Goal: Check status: Check status

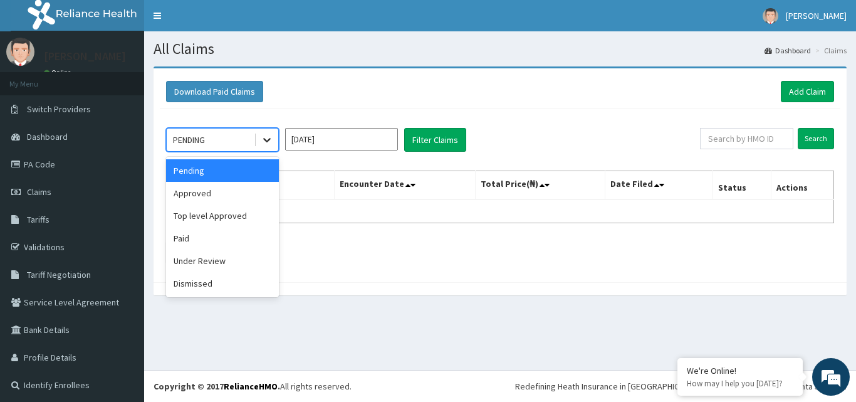
click at [267, 140] on icon at bounding box center [267, 139] width 13 height 13
click at [221, 258] on div "Under Review" at bounding box center [222, 260] width 113 height 23
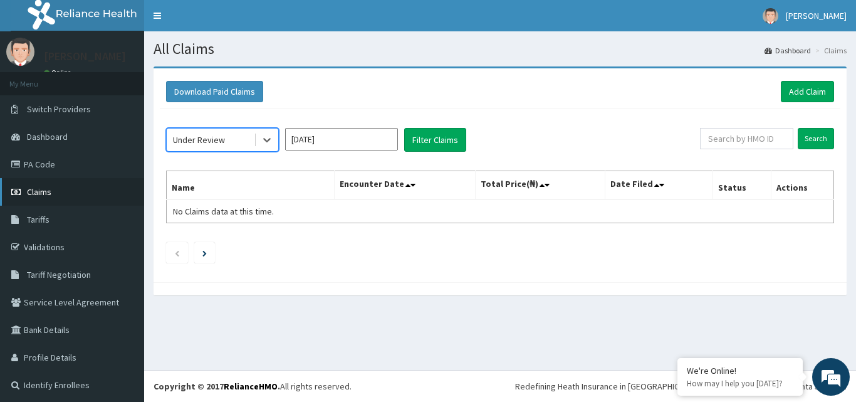
click at [34, 189] on span "Claims" at bounding box center [39, 191] width 24 height 11
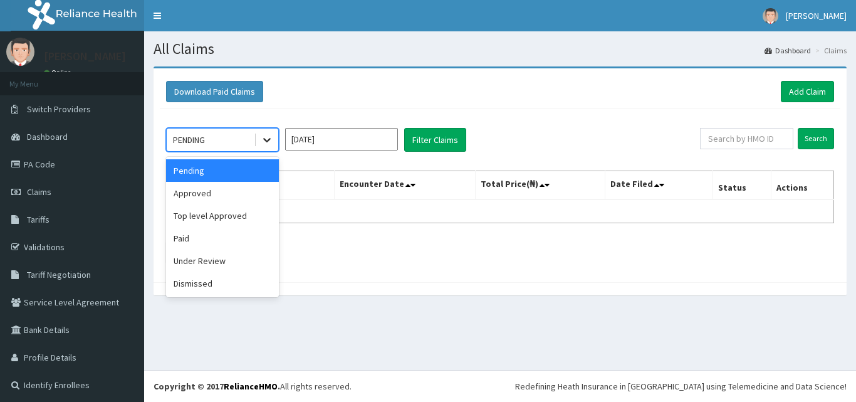
click at [270, 137] on icon at bounding box center [267, 139] width 13 height 13
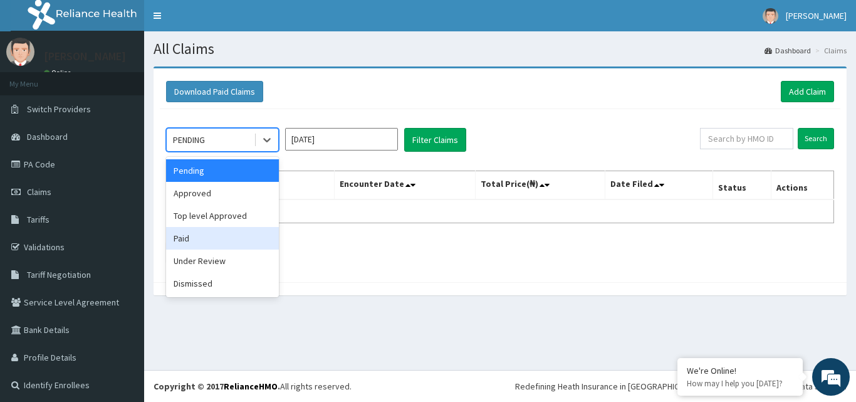
click at [220, 242] on div "Paid" at bounding box center [222, 238] width 113 height 23
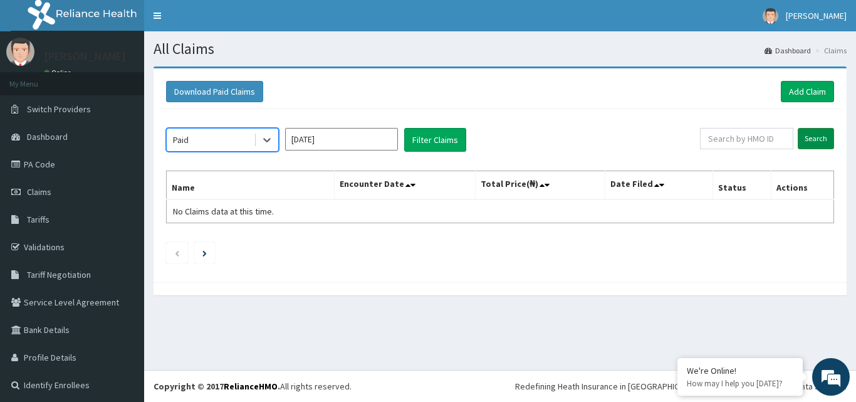
click at [806, 133] on input "Search" at bounding box center [815, 138] width 36 height 21
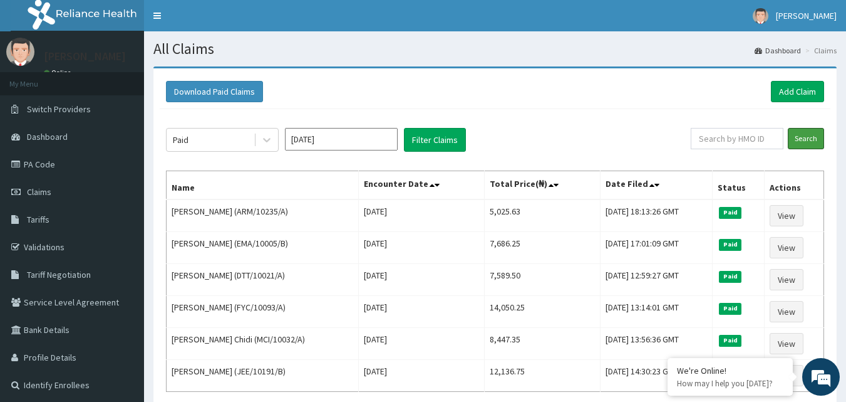
scroll to position [116, 0]
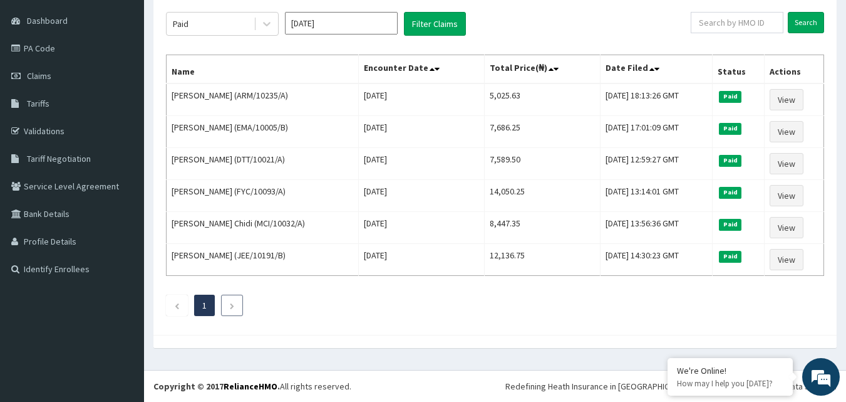
click at [231, 303] on icon "Next page" at bounding box center [232, 306] width 6 height 8
click at [231, 304] on icon "Next page" at bounding box center [232, 306] width 6 height 8
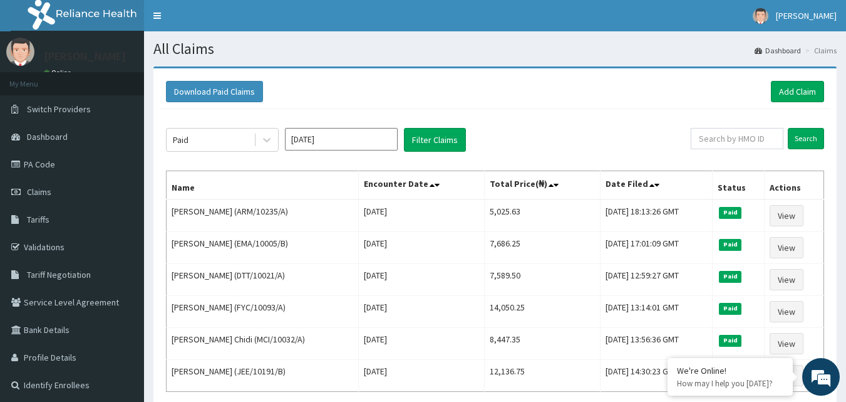
click at [324, 137] on input "Oct 2025" at bounding box center [341, 139] width 113 height 23
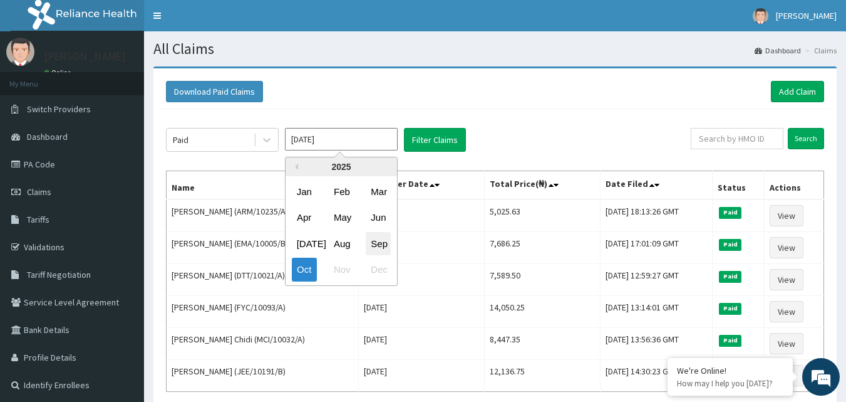
click at [383, 244] on div "Sep" at bounding box center [378, 243] width 25 height 23
type input "Sep 2025"
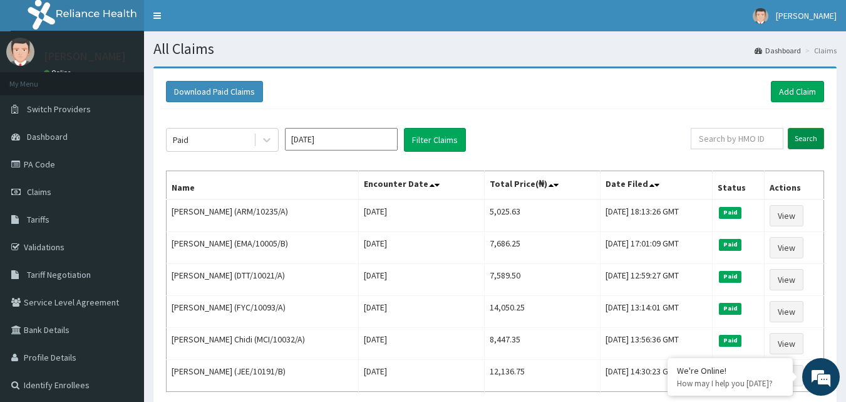
click at [809, 137] on input "Search" at bounding box center [806, 138] width 36 height 21
click at [418, 140] on button "Filter Claims" at bounding box center [435, 140] width 62 height 24
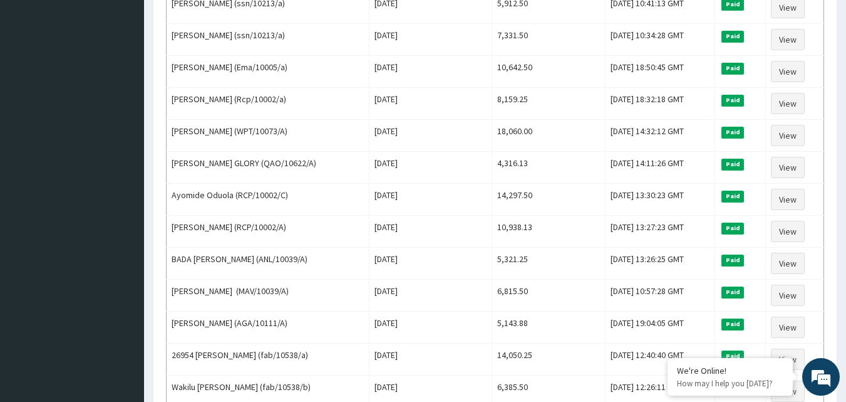
scroll to position [690, 0]
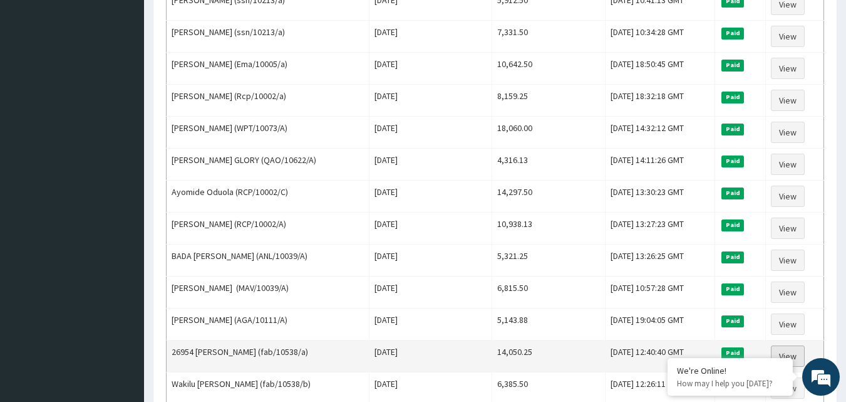
click at [795, 352] on link "View" at bounding box center [788, 355] width 34 height 21
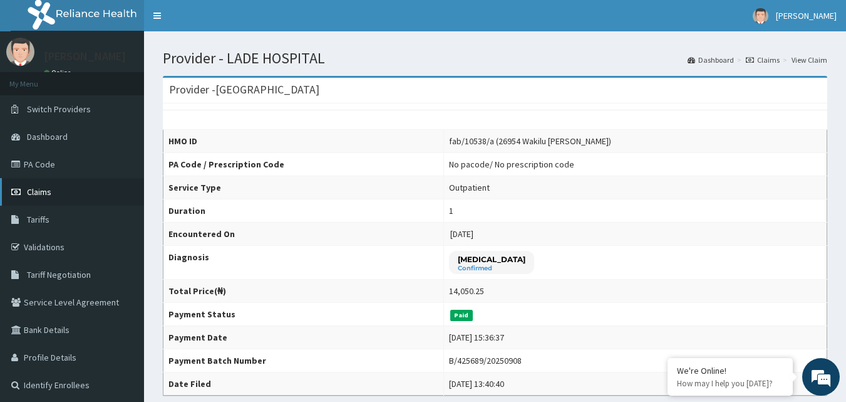
click at [45, 190] on span "Claims" at bounding box center [39, 191] width 24 height 11
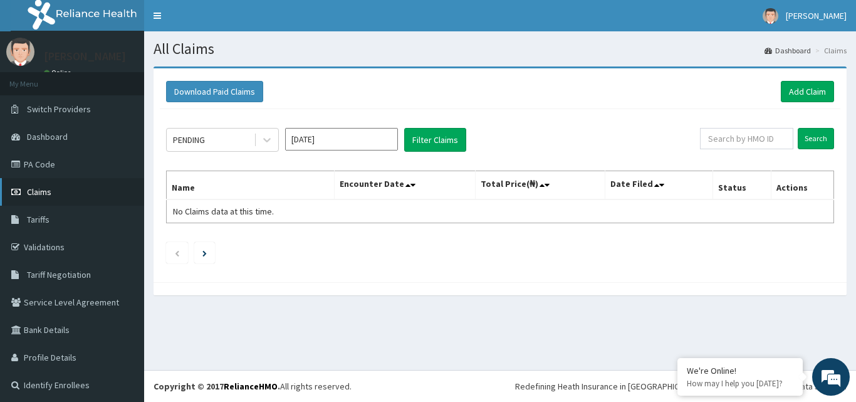
click at [65, 190] on link "Claims" at bounding box center [72, 192] width 144 height 28
click at [347, 135] on input "Oct 2025" at bounding box center [341, 139] width 113 height 23
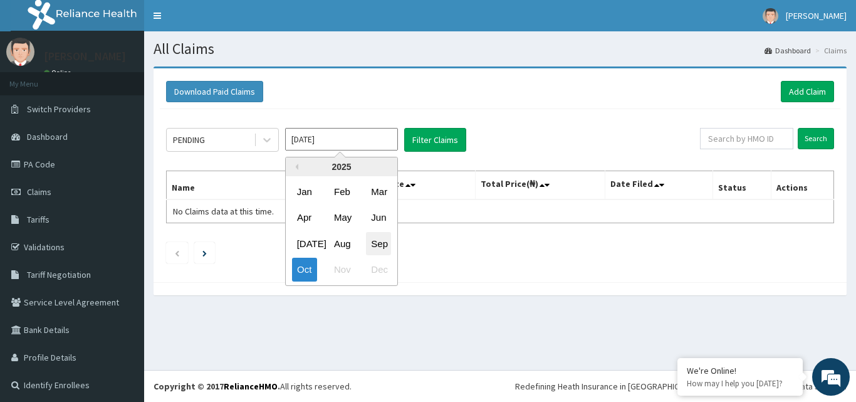
click at [381, 246] on div "Sep" at bounding box center [378, 243] width 25 height 23
type input "Sep 2025"
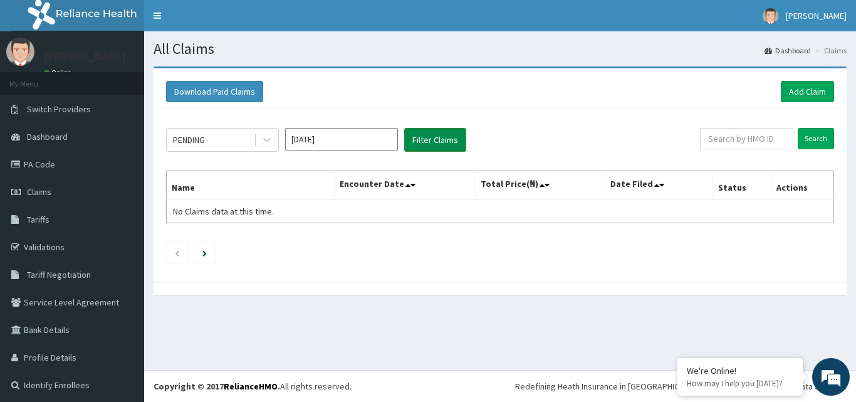
click at [444, 137] on button "Filter Claims" at bounding box center [435, 140] width 62 height 24
click at [436, 137] on button "Filter Claims" at bounding box center [435, 140] width 62 height 24
click at [441, 140] on button "Filter Claims" at bounding box center [435, 140] width 62 height 24
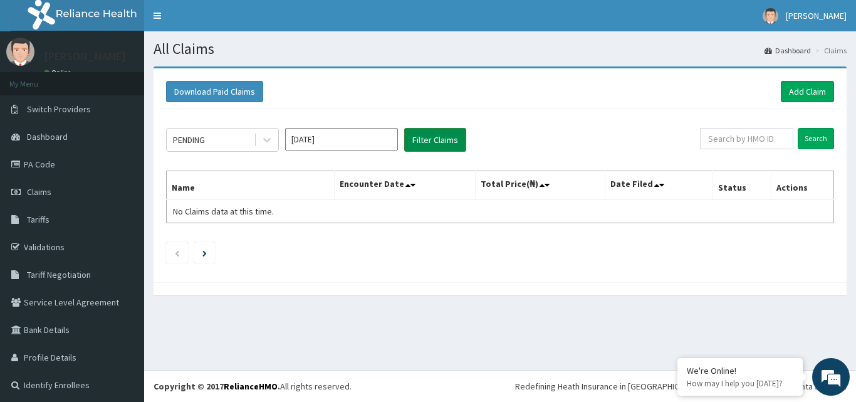
click at [441, 140] on button "Filter Claims" at bounding box center [435, 140] width 62 height 24
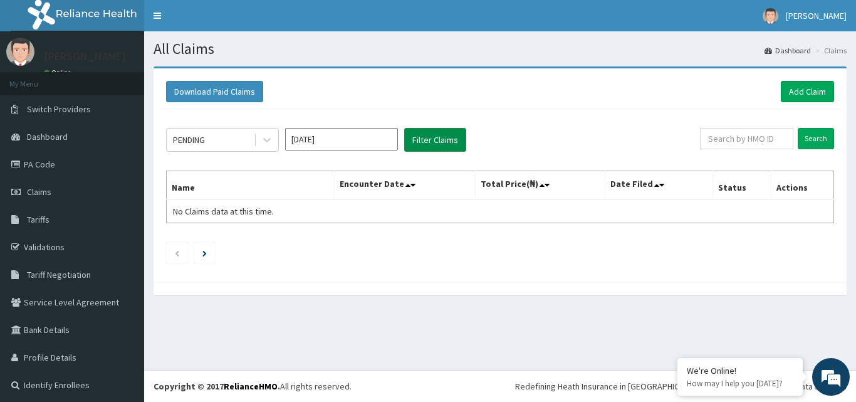
click at [441, 140] on button "Filter Claims" at bounding box center [435, 140] width 62 height 24
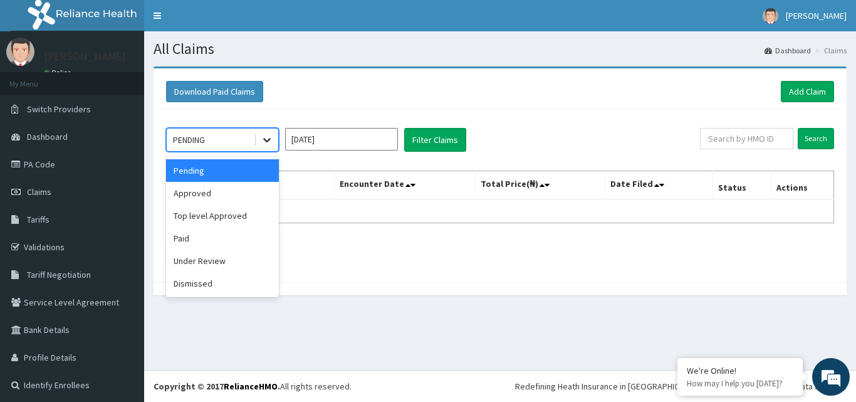
click at [259, 142] on div at bounding box center [267, 139] width 23 height 23
click at [231, 235] on div "Paid" at bounding box center [222, 238] width 113 height 23
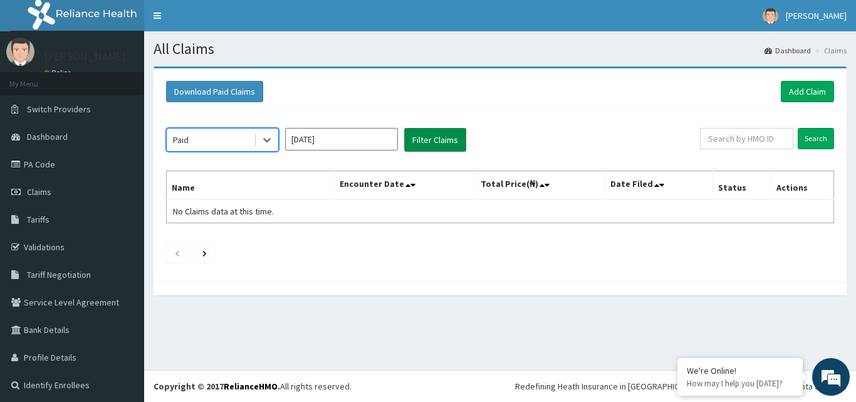
click at [427, 137] on button "Filter Claims" at bounding box center [435, 140] width 62 height 24
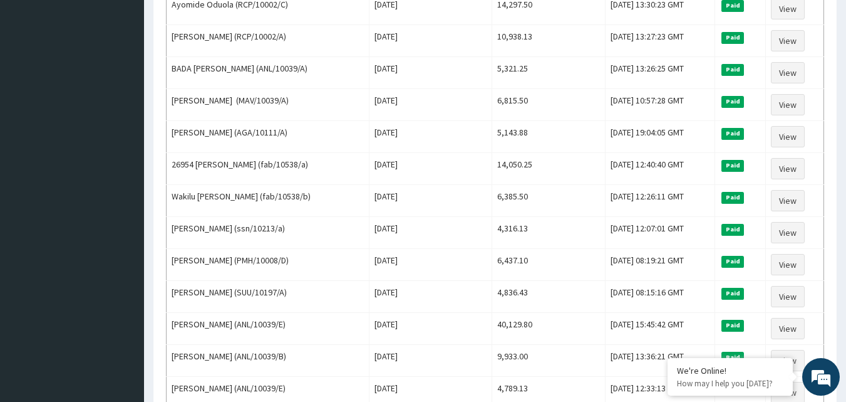
scroll to position [877, 0]
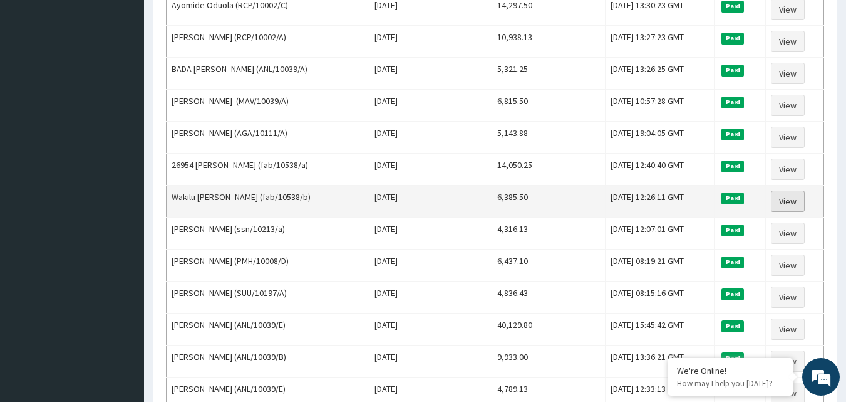
click at [797, 200] on link "View" at bounding box center [788, 200] width 34 height 21
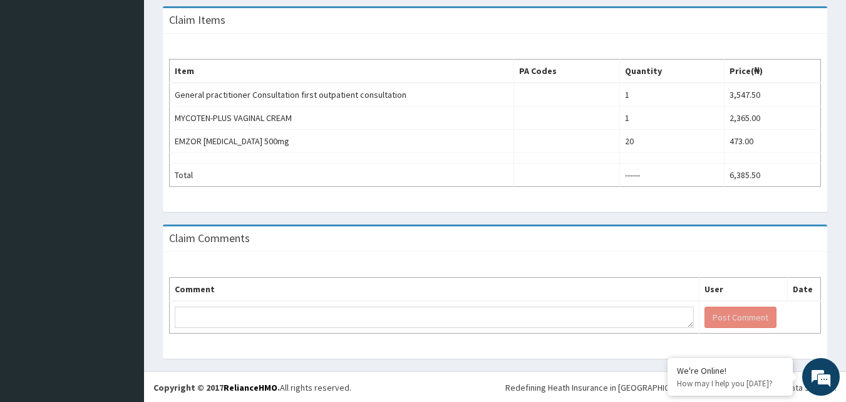
scroll to position [409, 0]
